Goal: Task Accomplishment & Management: Manage account settings

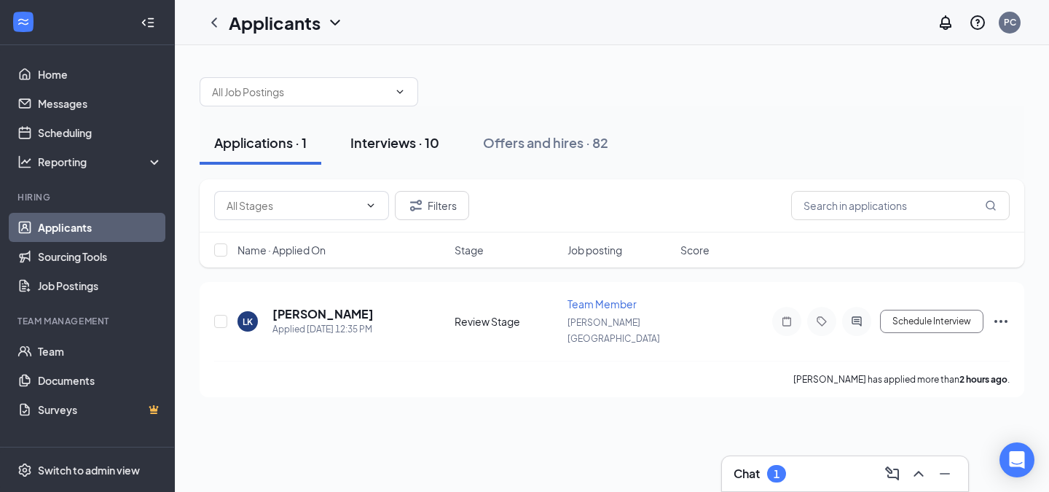
click at [401, 137] on div "Interviews · 10" at bounding box center [394, 142] width 89 height 18
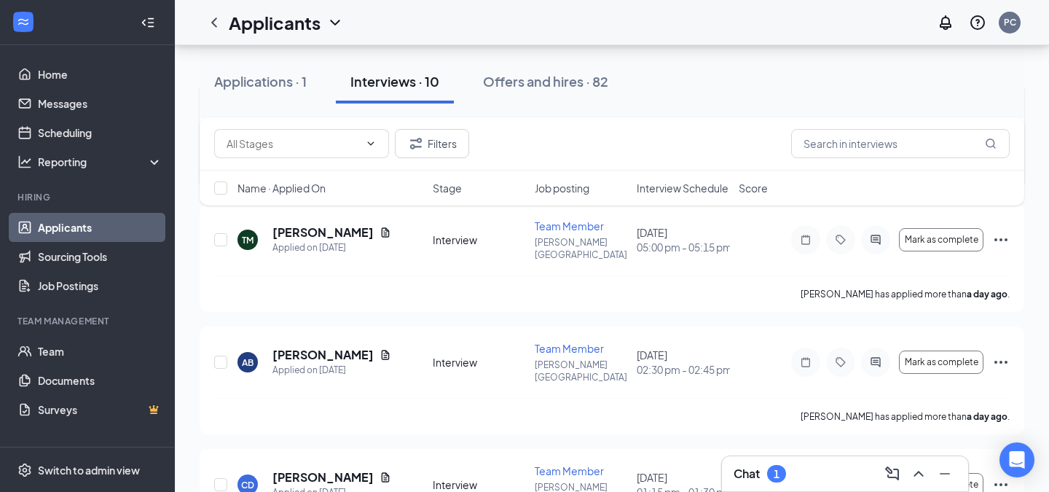
scroll to position [328, 0]
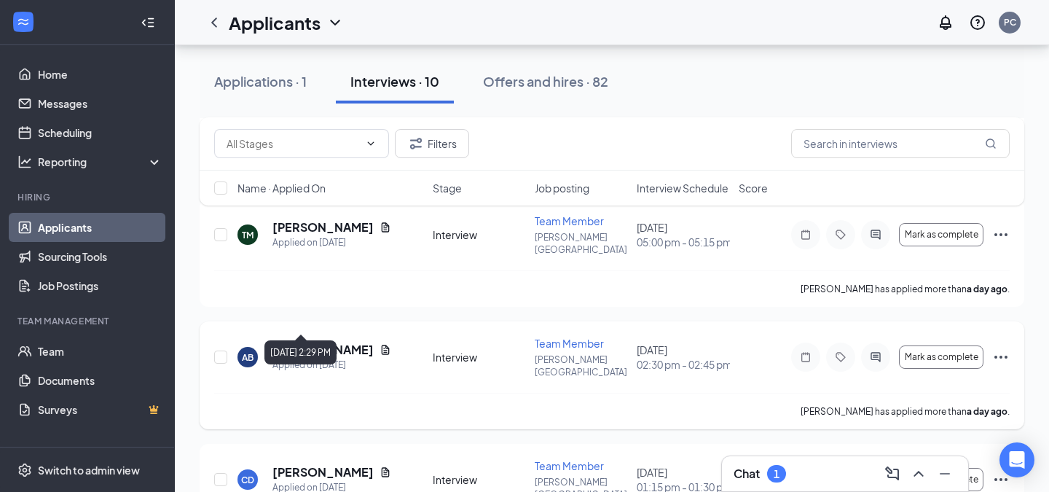
click at [312, 342] on h5 "[PERSON_NAME]" at bounding box center [322, 350] width 101 height 16
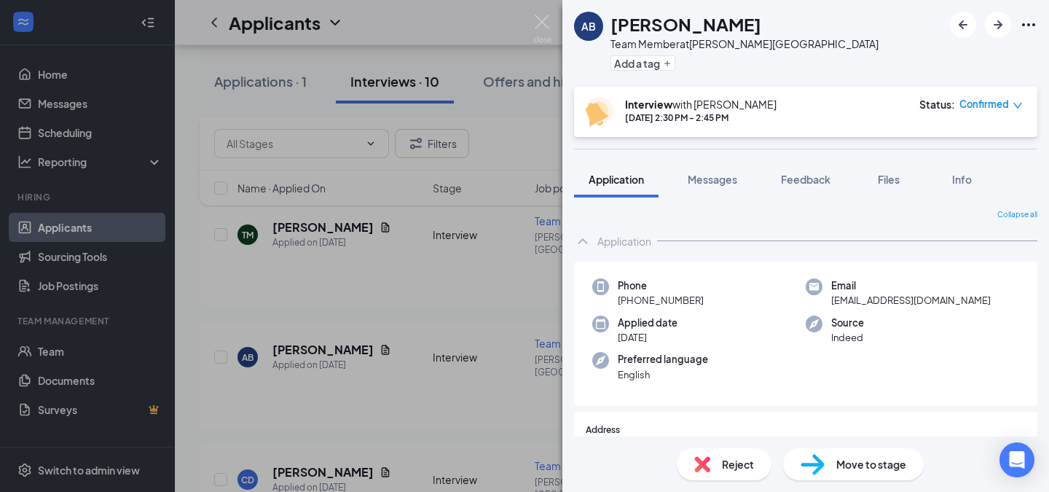
click at [844, 471] on span "Move to stage" at bounding box center [871, 464] width 70 height 16
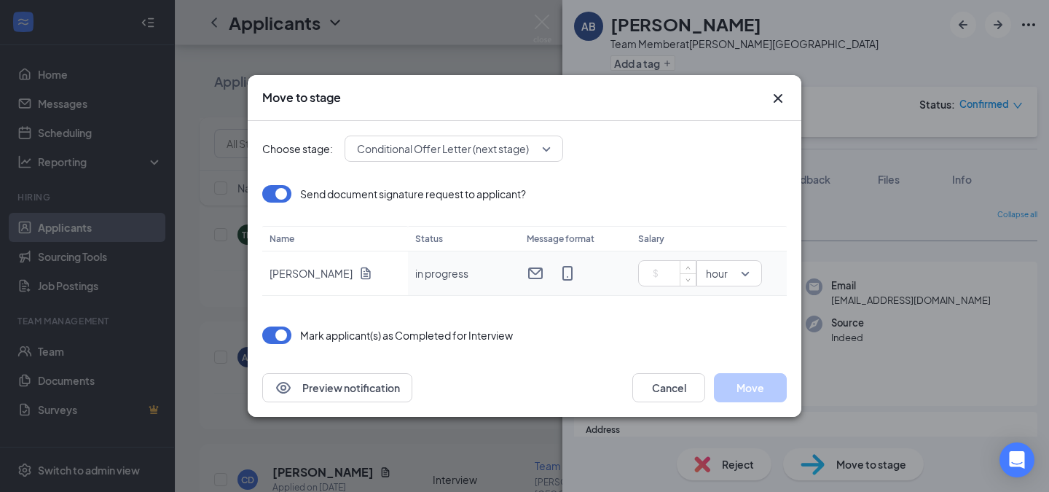
click at [676, 276] on input at bounding box center [670, 273] width 51 height 22
type input "17"
click at [629, 323] on div "Choose stage: Conditional Offer Letter (next stage) Send document signature req…" at bounding box center [524, 240] width 525 height 238
click at [748, 387] on button "Move" at bounding box center [750, 387] width 73 height 29
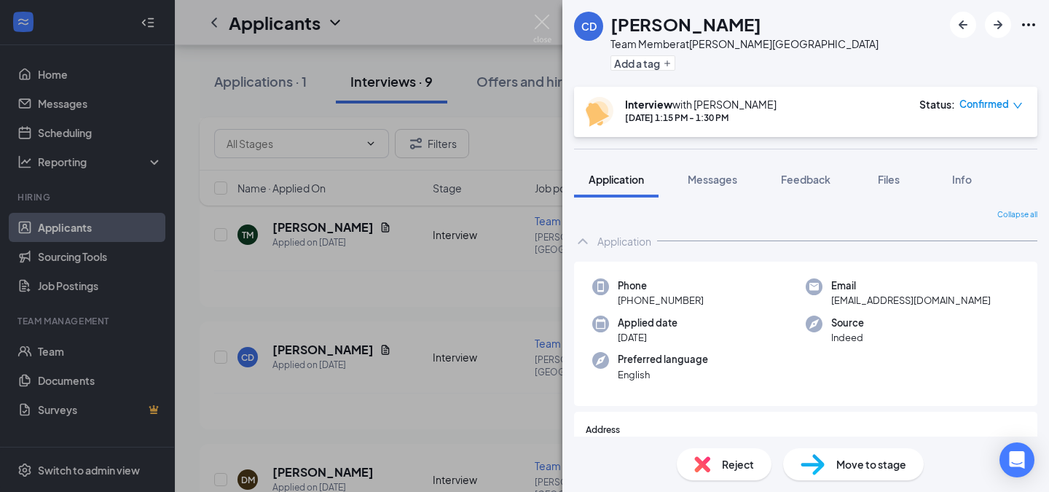
click at [420, 214] on div "CD [PERSON_NAME] Team Member at [PERSON_NAME][GEOGRAPHIC_DATA] Add a tag Interv…" at bounding box center [524, 246] width 1049 height 492
